Goal: Task Accomplishment & Management: Use online tool/utility

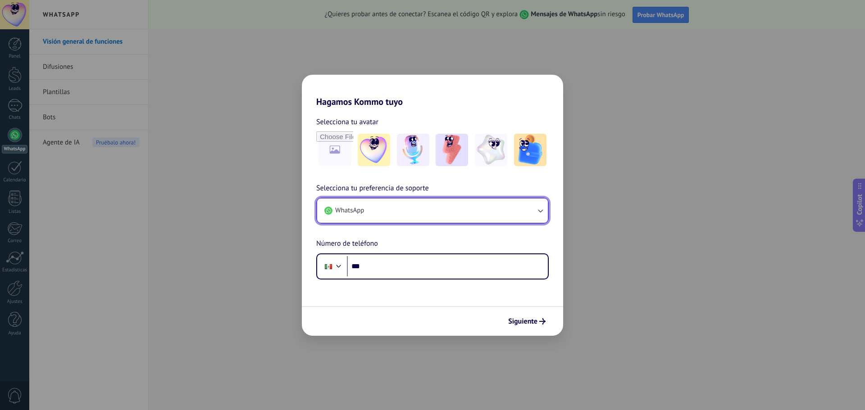
click at [472, 209] on button "WhatsApp" at bounding box center [432, 211] width 231 height 24
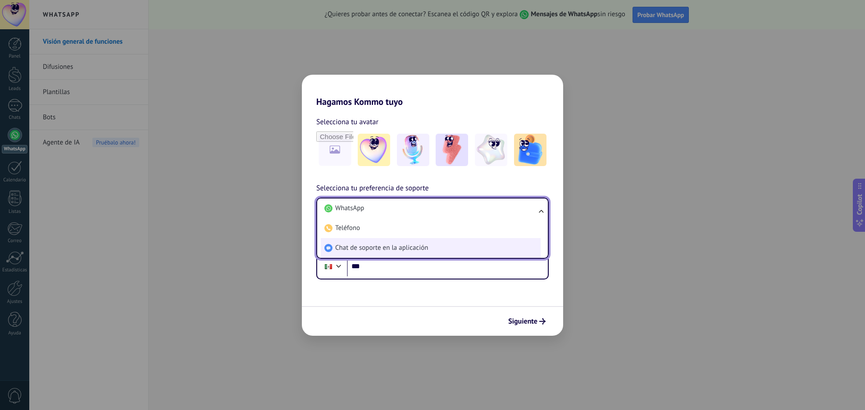
click at [435, 251] on li "Chat de soporte en la aplicación" at bounding box center [431, 248] width 220 height 20
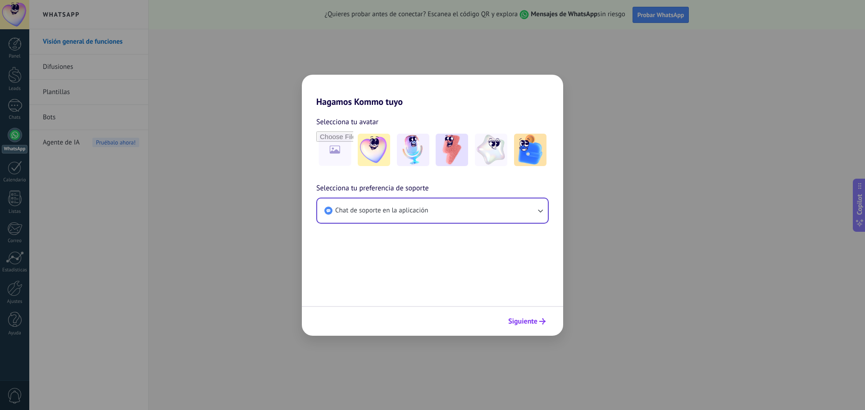
click at [525, 322] on span "Siguiente" at bounding box center [522, 321] width 29 height 6
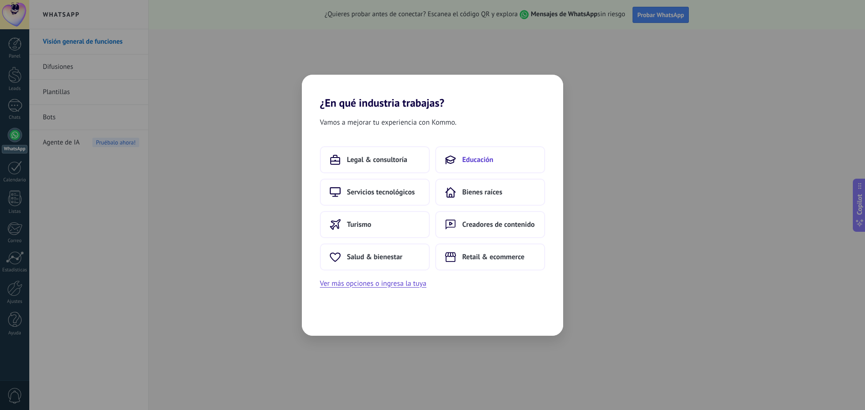
click at [494, 165] on button "Educación" at bounding box center [490, 159] width 110 height 27
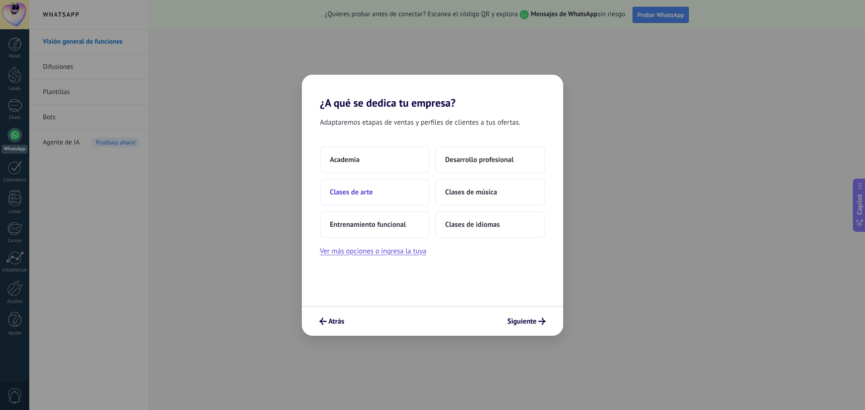
click at [398, 197] on button "Clases de arte" at bounding box center [375, 192] width 110 height 27
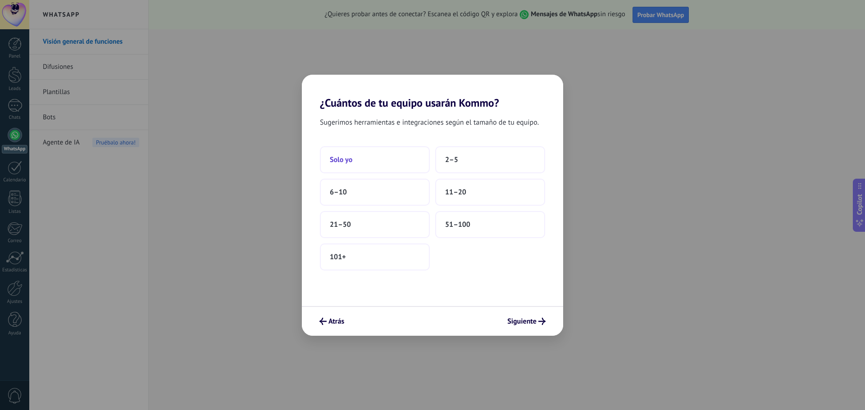
click at [380, 153] on button "Solo yo" at bounding box center [375, 159] width 110 height 27
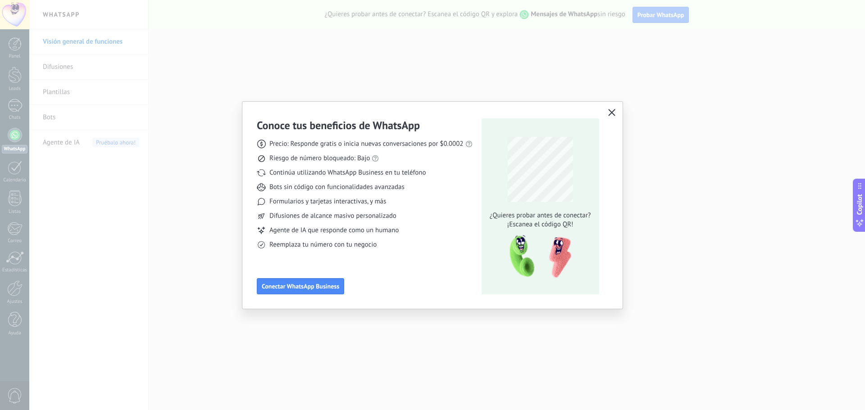
click at [609, 114] on icon "button" at bounding box center [611, 112] width 7 height 7
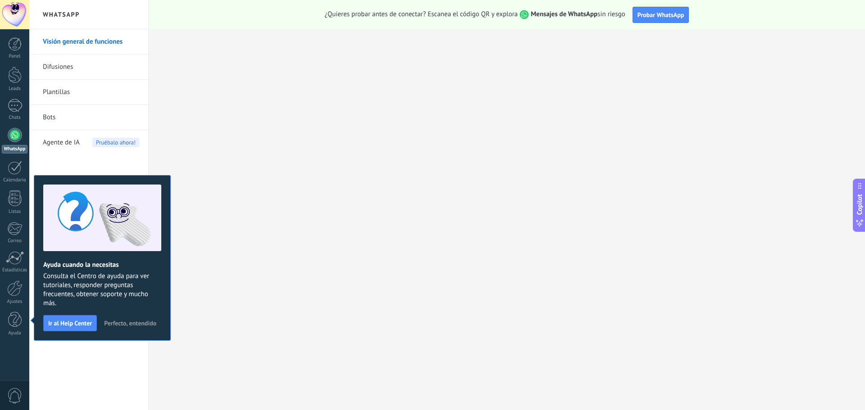
click at [132, 323] on span "Perfecto, entendido" at bounding box center [130, 323] width 52 height 6
